Goal: Transaction & Acquisition: Obtain resource

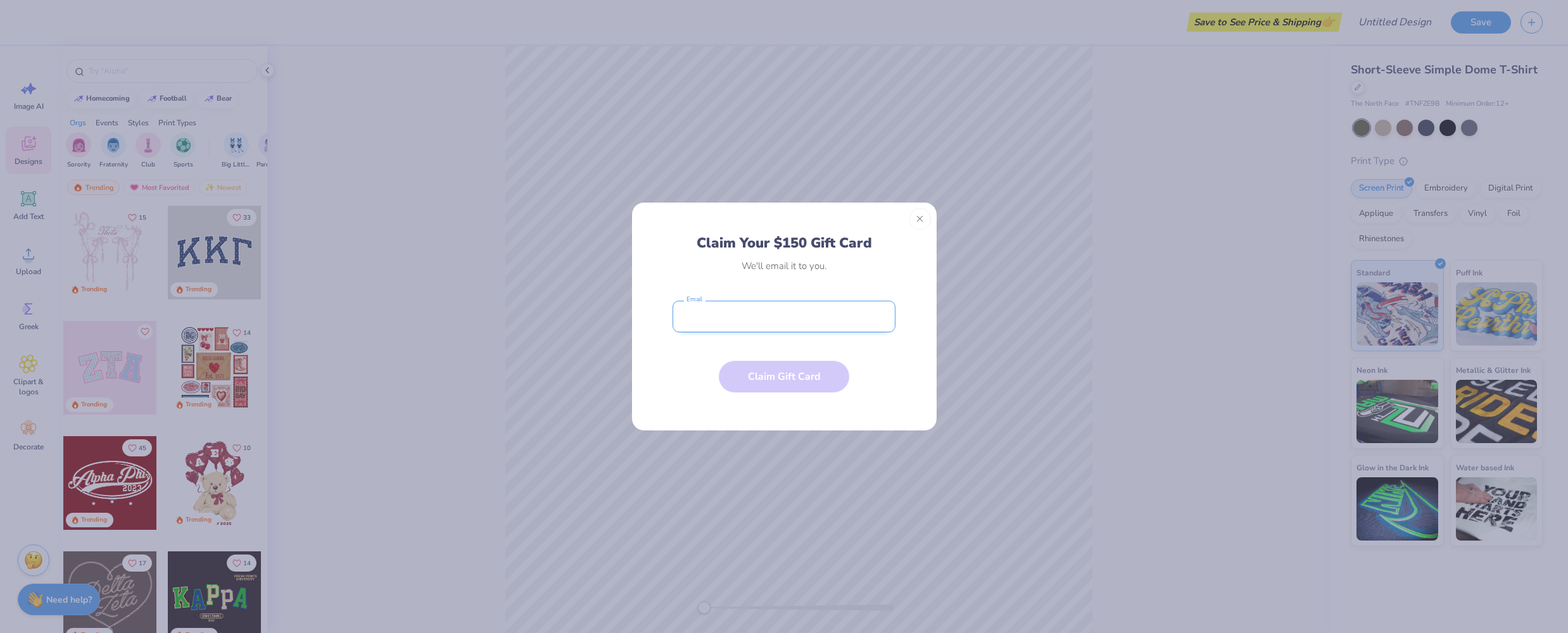
click at [754, 309] on input "email" at bounding box center [784, 316] width 223 height 32
type input "[EMAIL_ADDRESS][DOMAIN_NAME]"
click at [781, 370] on button "Claim Gift Card" at bounding box center [784, 374] width 130 height 32
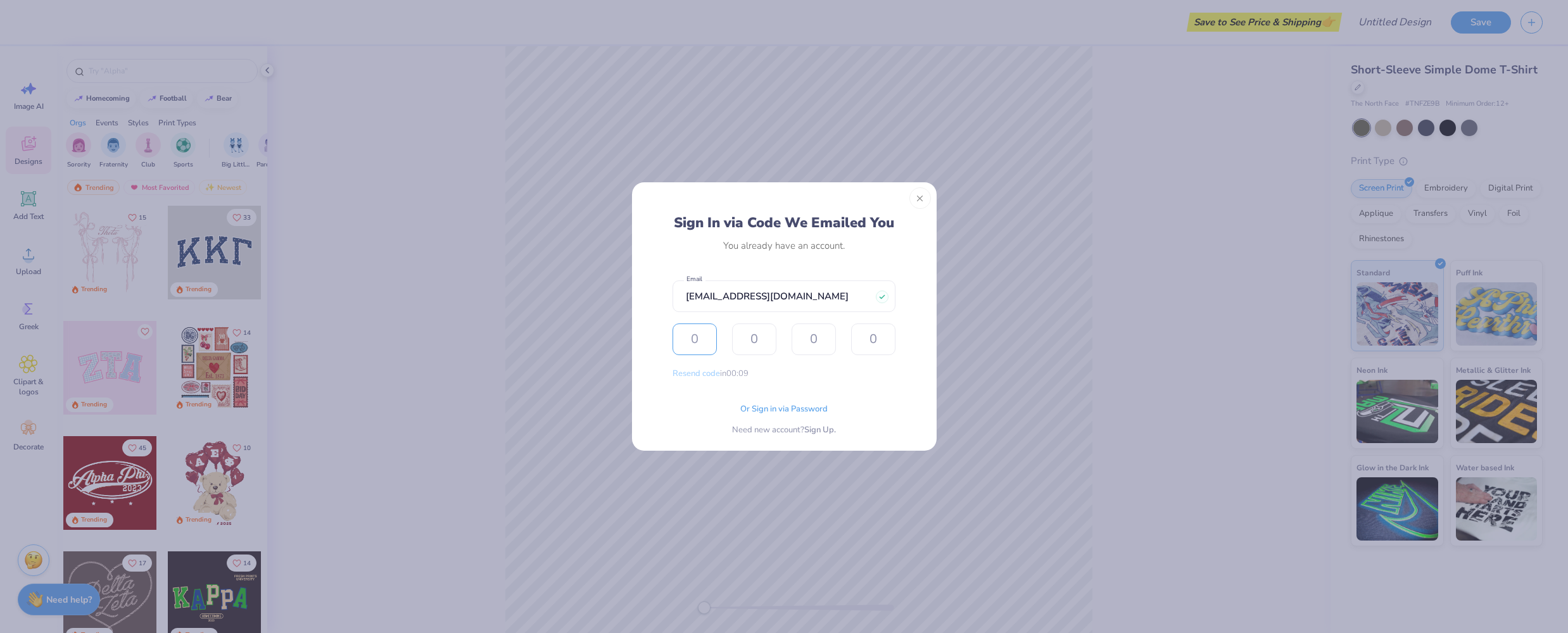
type input "9"
type input "4"
type input "1"
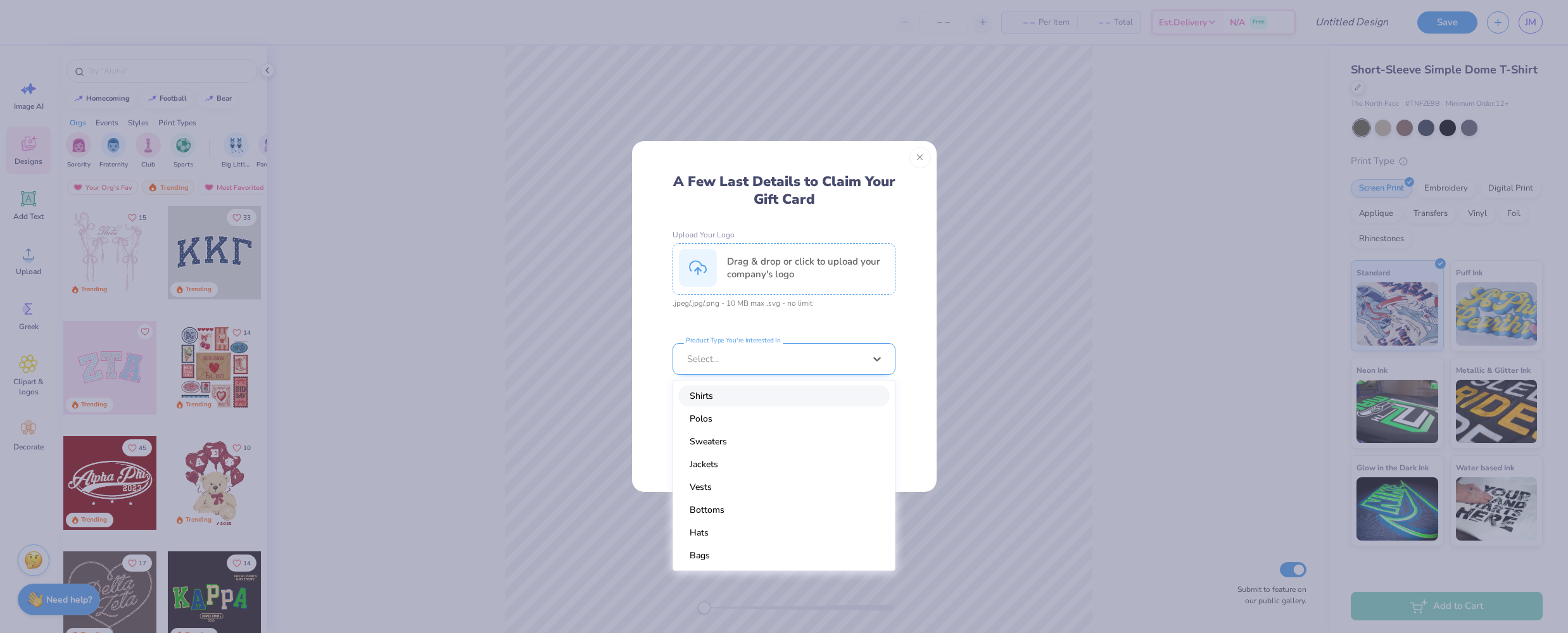
click at [780, 352] on div at bounding box center [776, 359] width 178 height 14
click at [740, 416] on div "Sweaters" at bounding box center [784, 417] width 211 height 21
click at [750, 356] on div at bounding box center [776, 359] width 178 height 14
click at [705, 466] on div "Jackets" at bounding box center [784, 464] width 211 height 21
